Goal: Information Seeking & Learning: Find specific fact

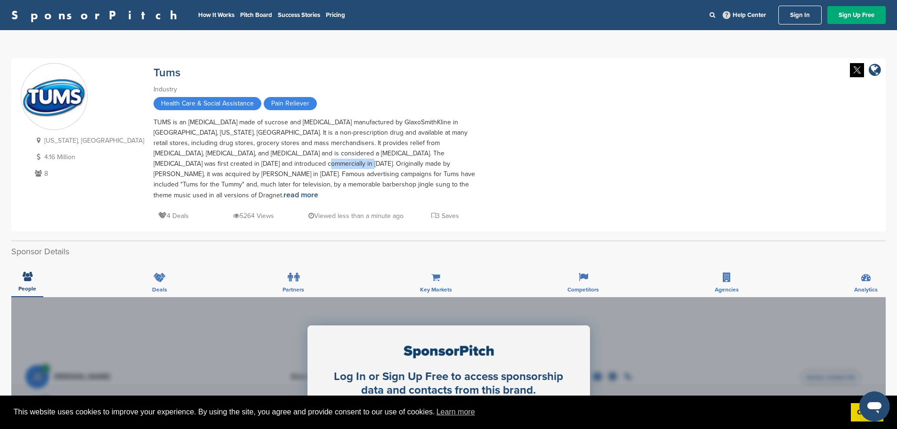
drag, startPoint x: 194, startPoint y: 163, endPoint x: 153, endPoint y: 163, distance: 41.4
click at [154, 163] on div "TUMS is an [MEDICAL_DATA] made of sucrose and [MEDICAL_DATA] manufactured by Gl…" at bounding box center [319, 158] width 330 height 83
drag, startPoint x: 153, startPoint y: 163, endPoint x: 189, endPoint y: 152, distance: 37.7
click at [189, 152] on div "TUMS is an [MEDICAL_DATA] made of sucrose and [MEDICAL_DATA] manufactured by Gl…" at bounding box center [319, 158] width 330 height 83
drag, startPoint x: 196, startPoint y: 162, endPoint x: 152, endPoint y: 162, distance: 44.3
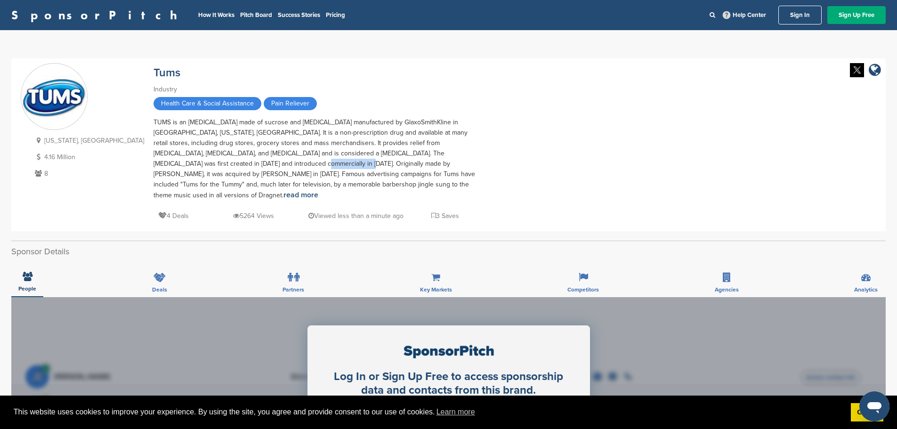
click at [154, 162] on div "TUMS is an [MEDICAL_DATA] made of sucrose and [MEDICAL_DATA] manufactured by Gl…" at bounding box center [319, 158] width 330 height 83
copy div "[PERSON_NAME]"
drag, startPoint x: 252, startPoint y: 164, endPoint x: 283, endPoint y: 164, distance: 30.6
click at [283, 164] on div "TUMS is an [MEDICAL_DATA] made of sucrose and [MEDICAL_DATA] manufactured by Gl…" at bounding box center [319, 158] width 330 height 83
copy div "[PERSON_NAME]"
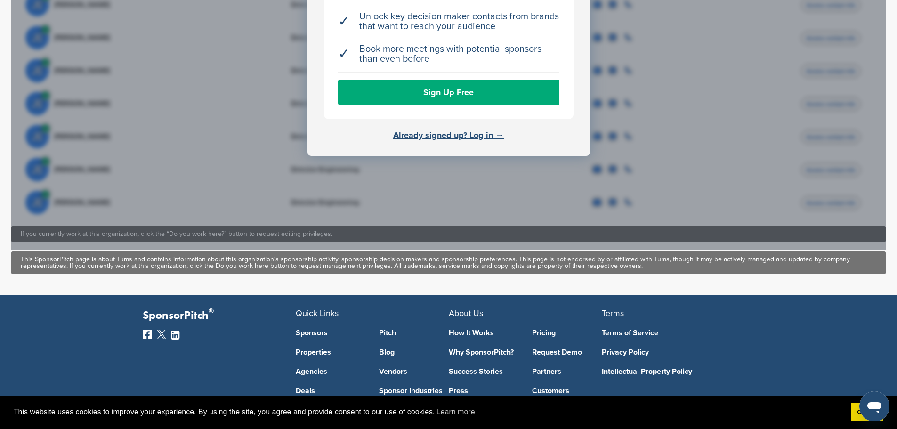
scroll to position [141, 0]
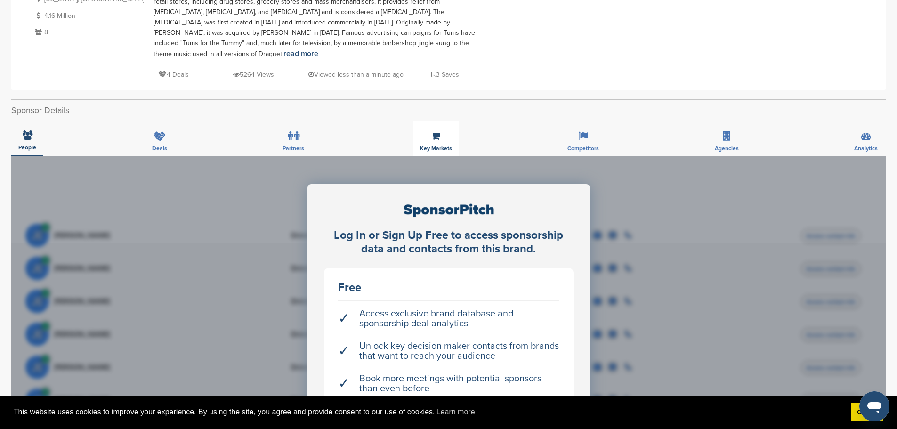
click at [449, 146] on span "Key Markets" at bounding box center [436, 149] width 32 height 6
click at [441, 146] on span "Key Markets" at bounding box center [436, 149] width 32 height 6
click at [439, 131] on icon at bounding box center [435, 135] width 9 height 9
click at [162, 121] on div "Deals" at bounding box center [159, 138] width 29 height 35
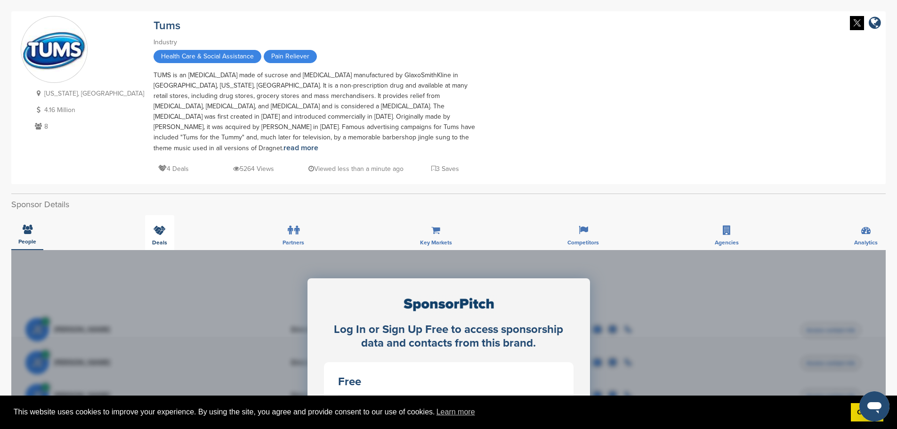
scroll to position [0, 0]
